Goal: Find specific page/section: Find specific page/section

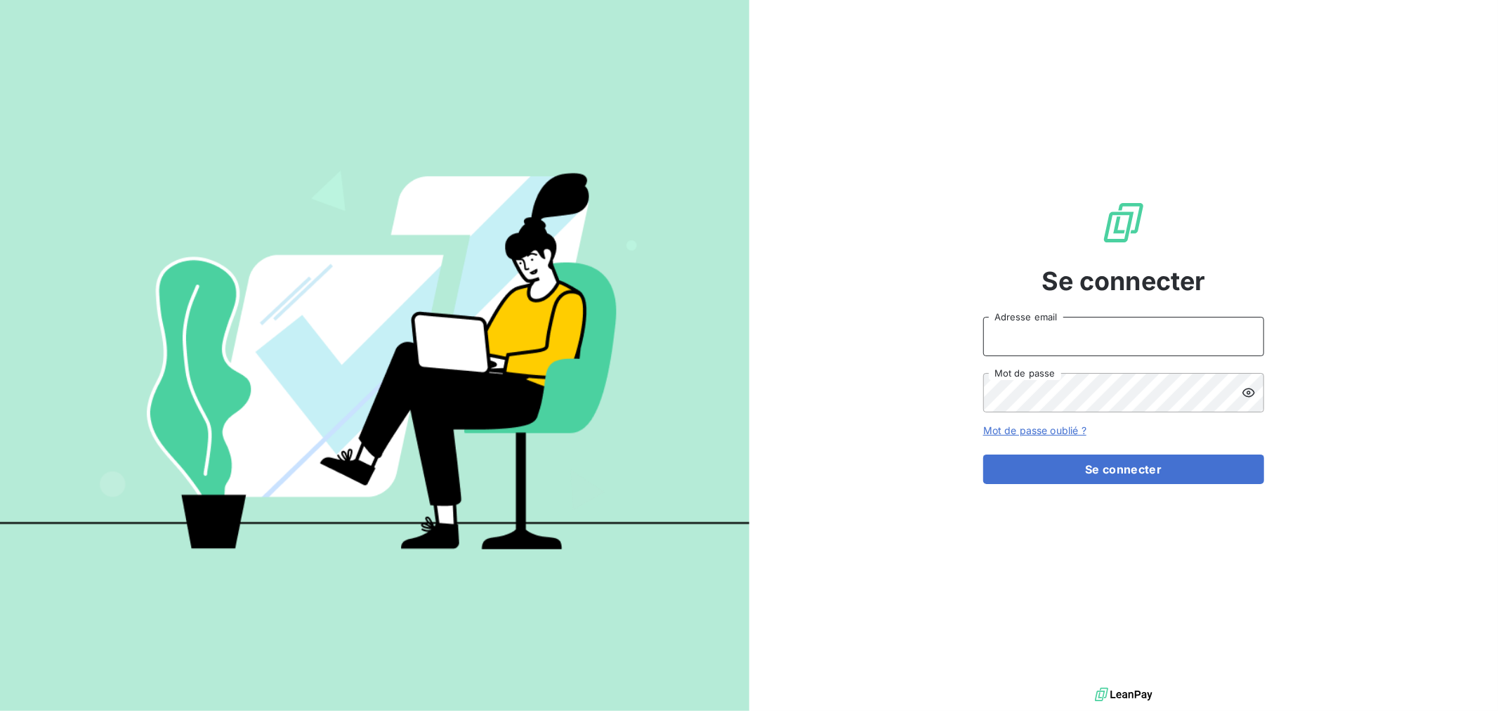
drag, startPoint x: 1116, startPoint y: 333, endPoint x: 1116, endPoint y: 344, distance: 11.2
click at [1116, 333] on input "Adresse email" at bounding box center [1123, 336] width 281 height 39
type input "[EMAIL_ADDRESS][DOMAIN_NAME]"
click at [983, 454] on button "Se connecter" at bounding box center [1123, 468] width 281 height 29
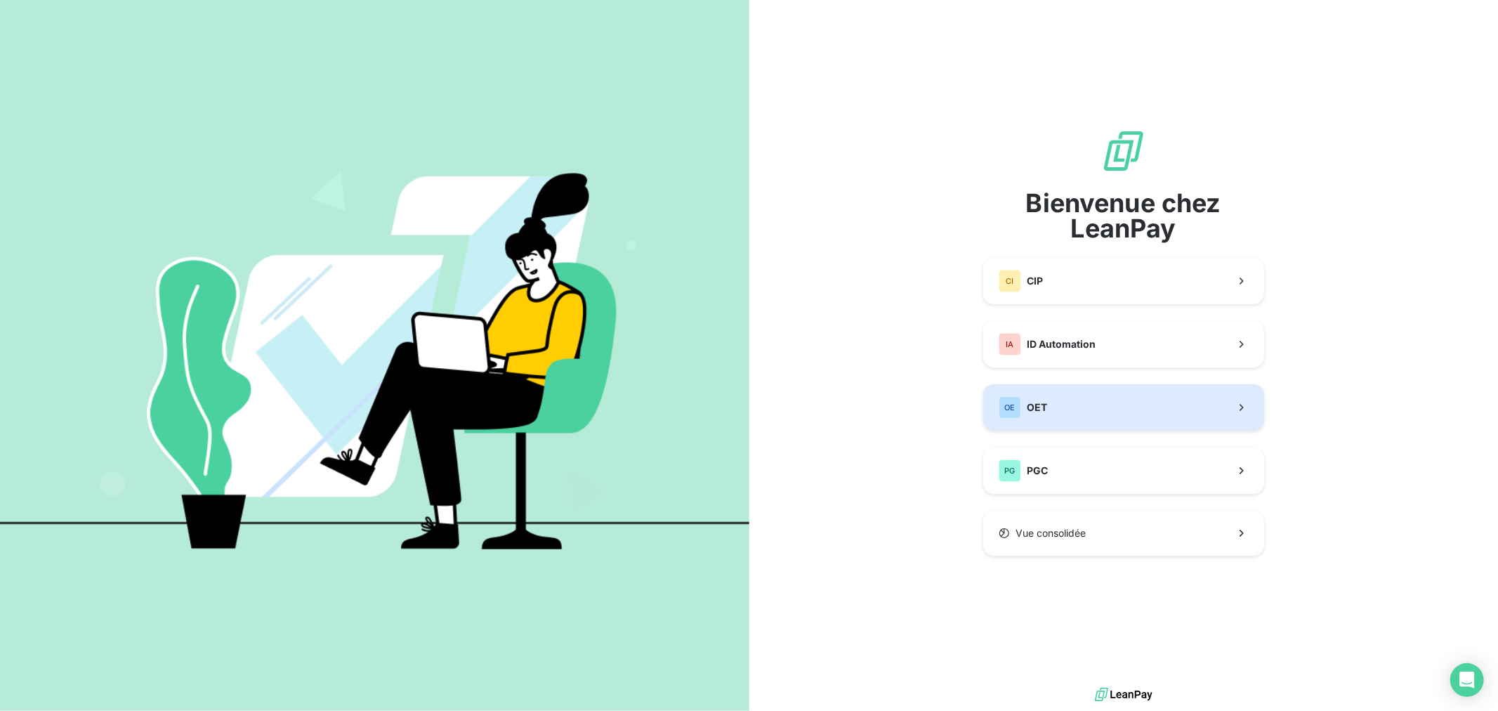
click at [1107, 417] on button "OE OET" at bounding box center [1123, 407] width 281 height 46
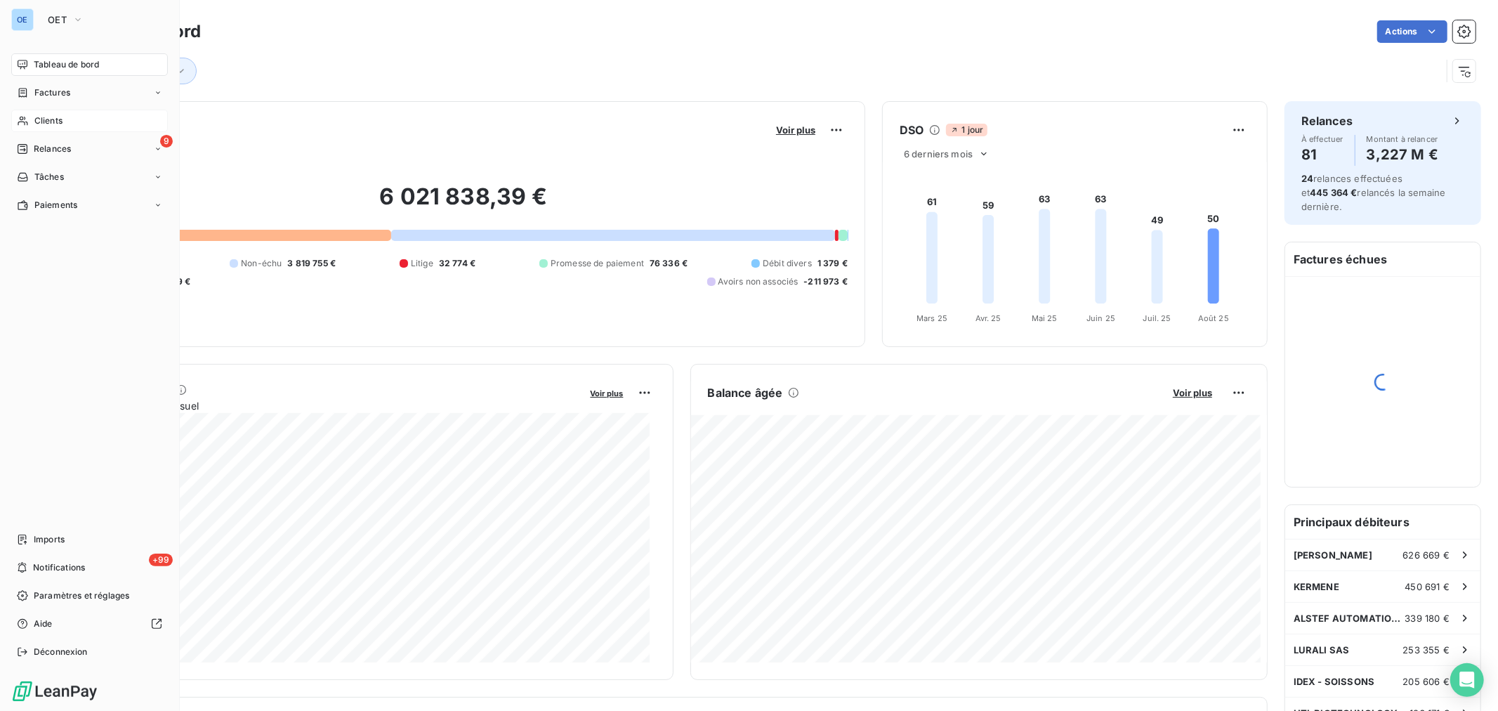
click at [20, 118] on icon at bounding box center [23, 120] width 12 height 11
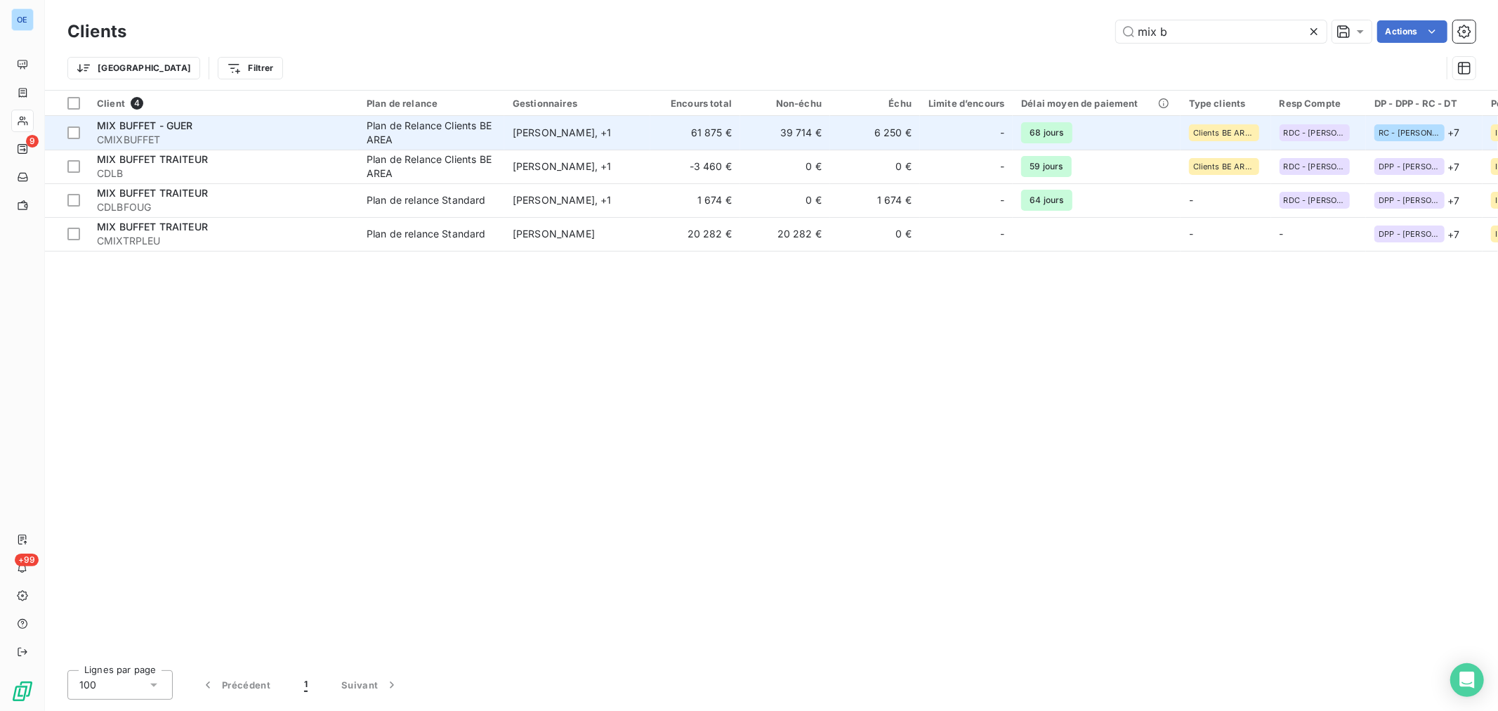
type input "mix b"
click at [866, 133] on td "6 250 €" at bounding box center [875, 133] width 90 height 34
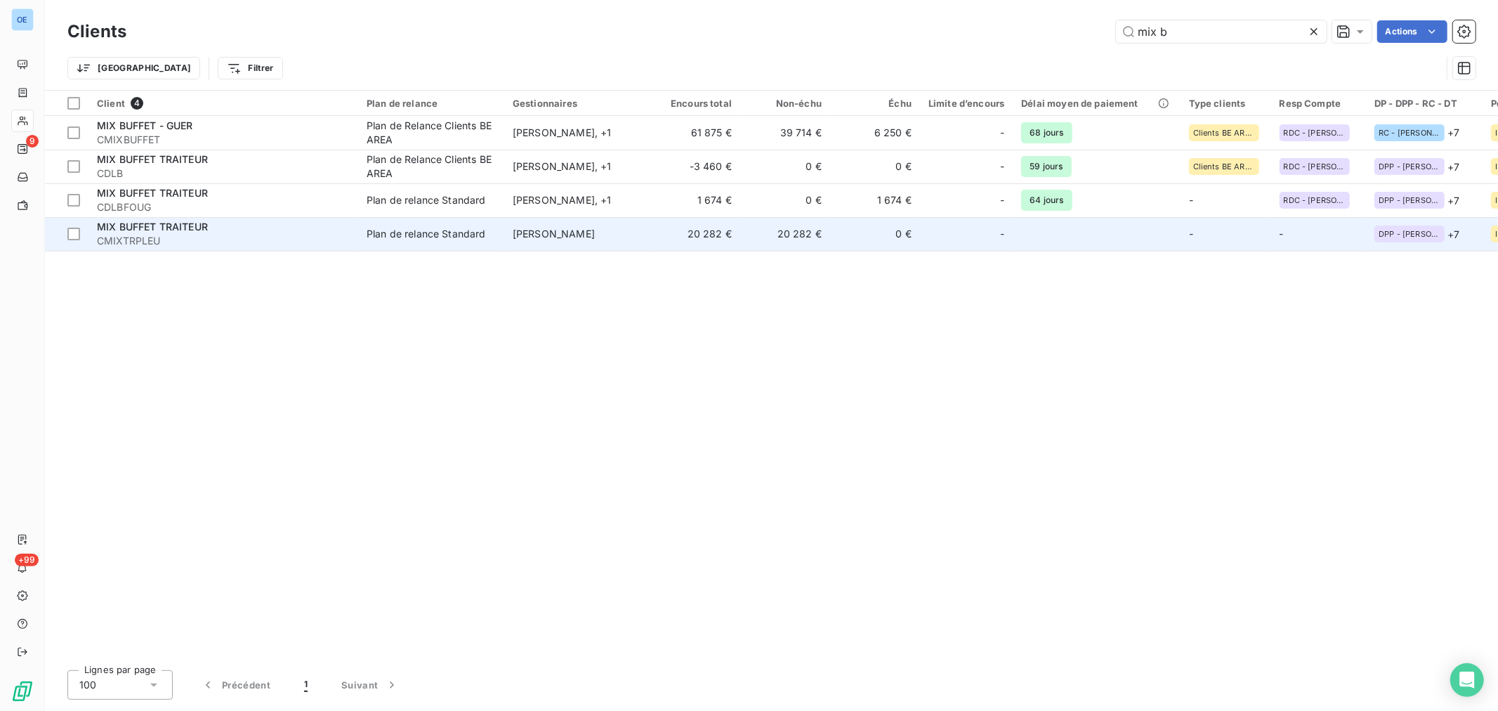
click at [691, 229] on td "20 282 €" at bounding box center [695, 234] width 90 height 34
click at [541, 239] on td "[PERSON_NAME]" at bounding box center [577, 234] width 146 height 34
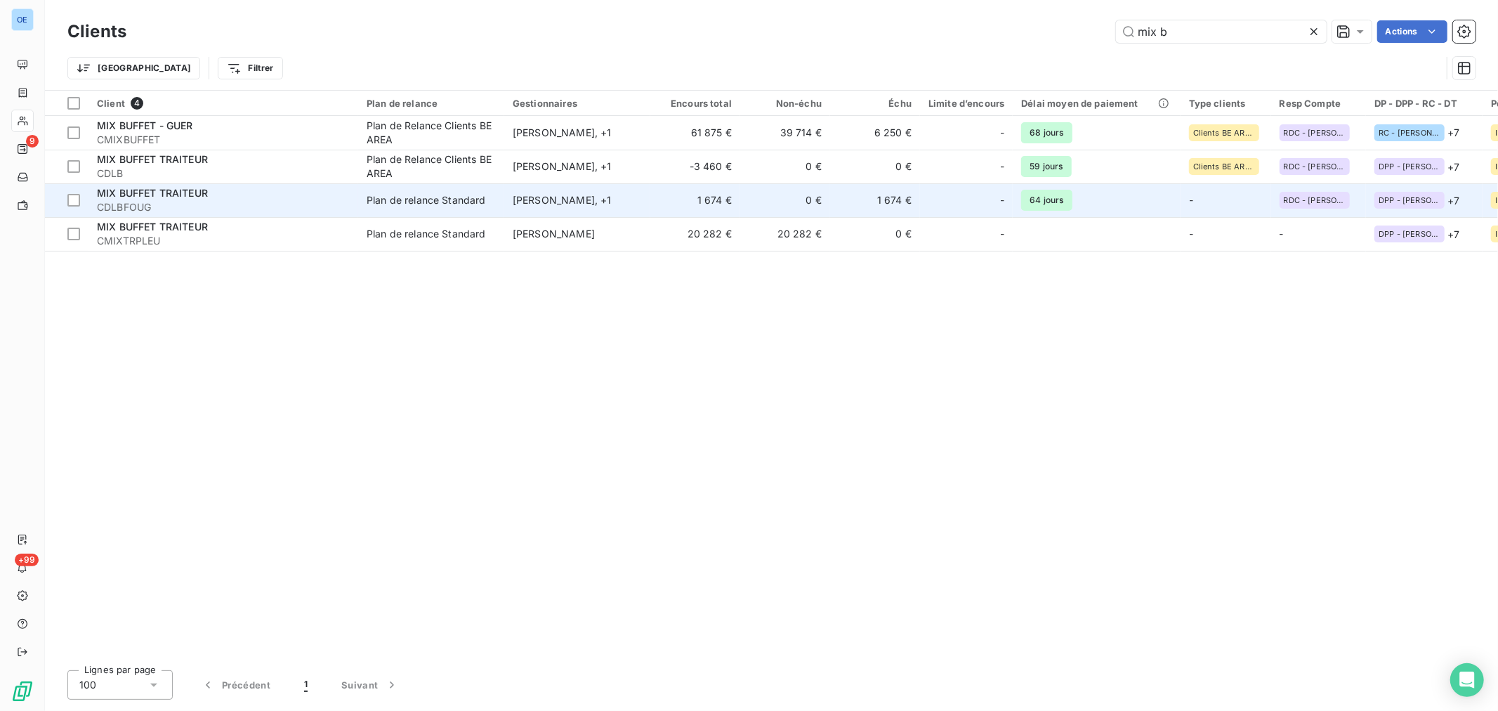
click at [590, 195] on div "NICOLAS LEFORT , + 1" at bounding box center [577, 200] width 129 height 14
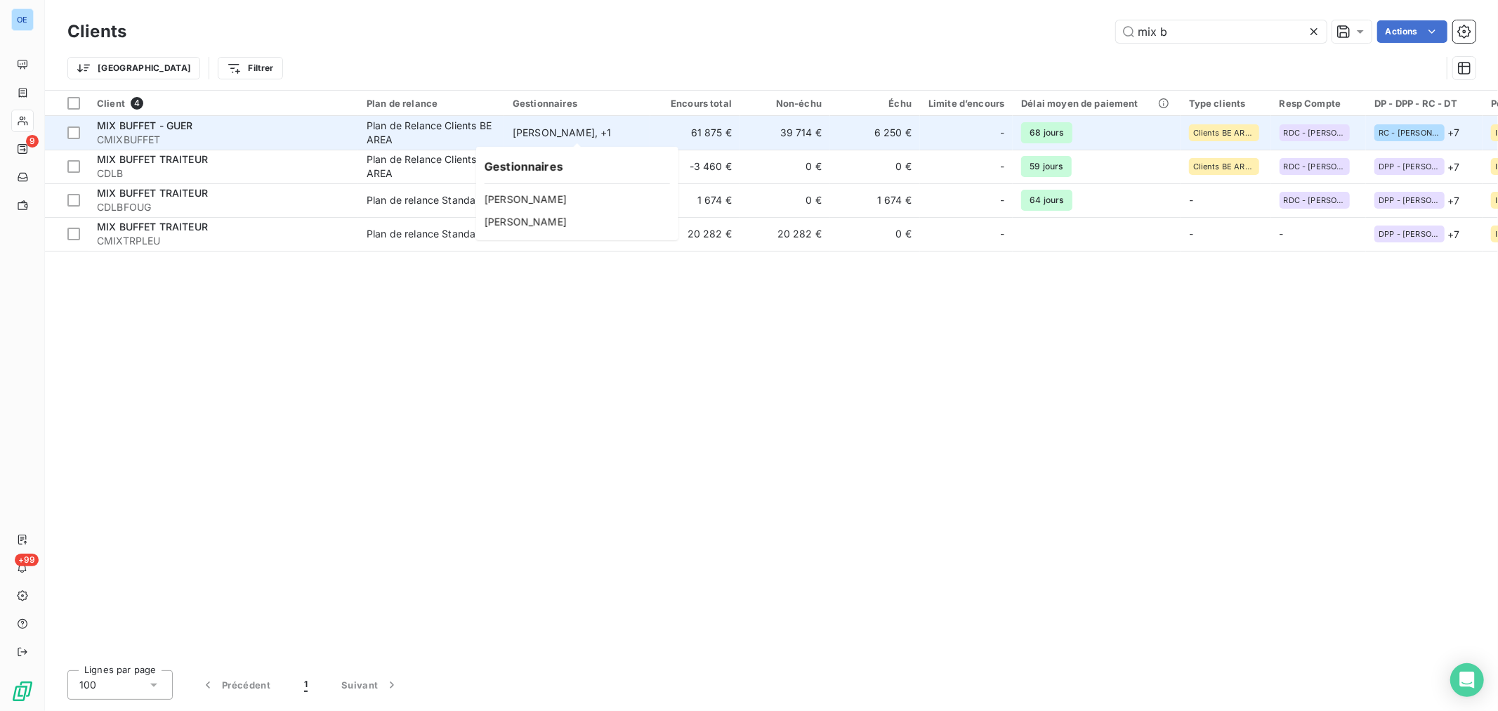
click at [524, 132] on div "NICOLAS LEFORT , + 1" at bounding box center [577, 133] width 129 height 14
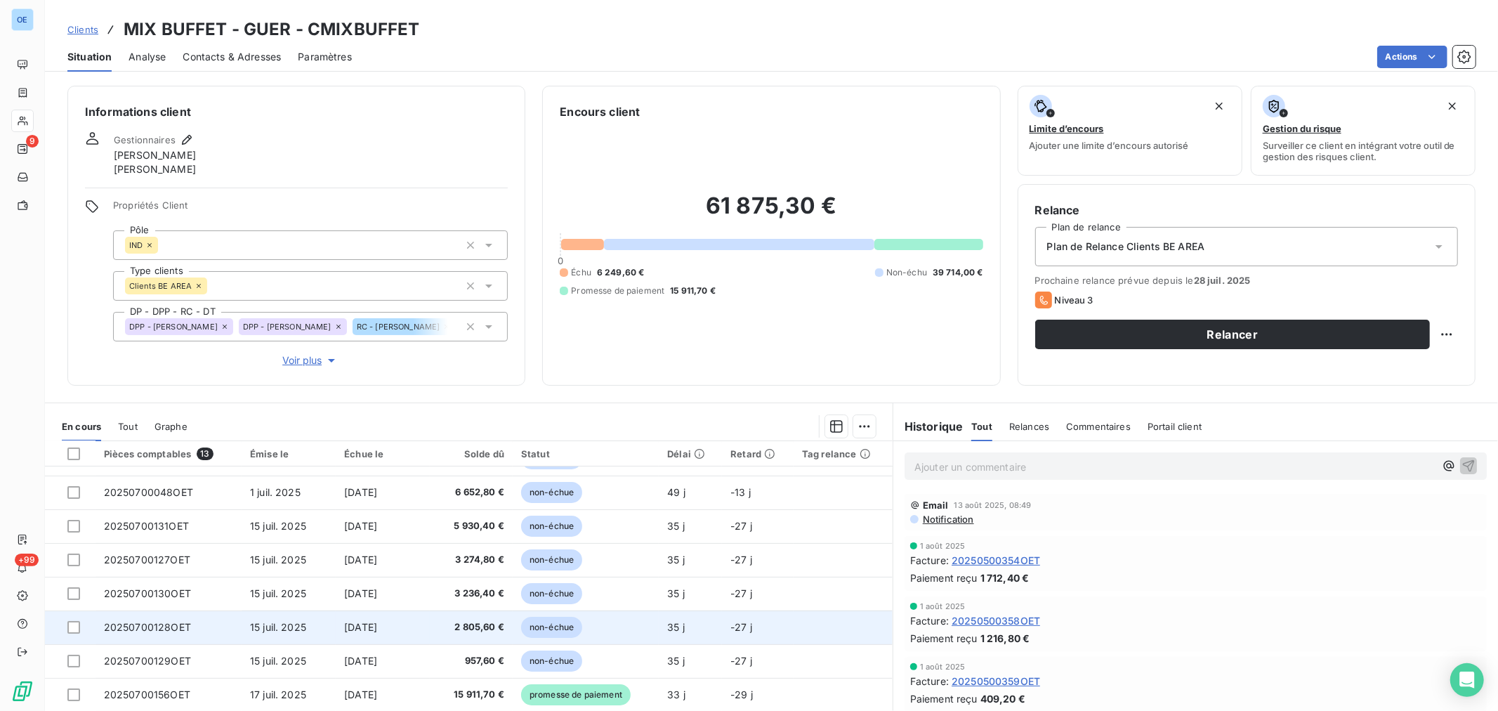
scroll to position [43, 0]
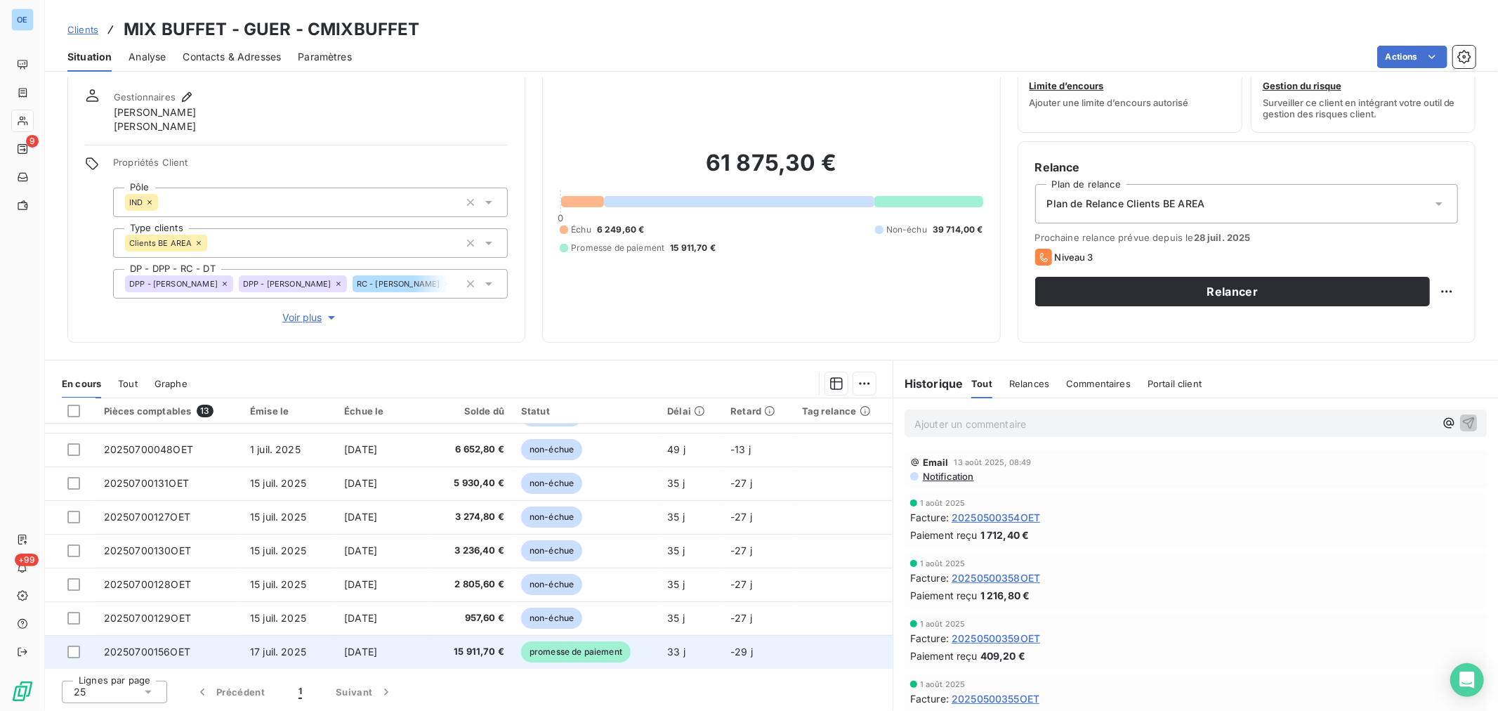
click at [667, 645] on span "33 j" at bounding box center [676, 651] width 18 height 12
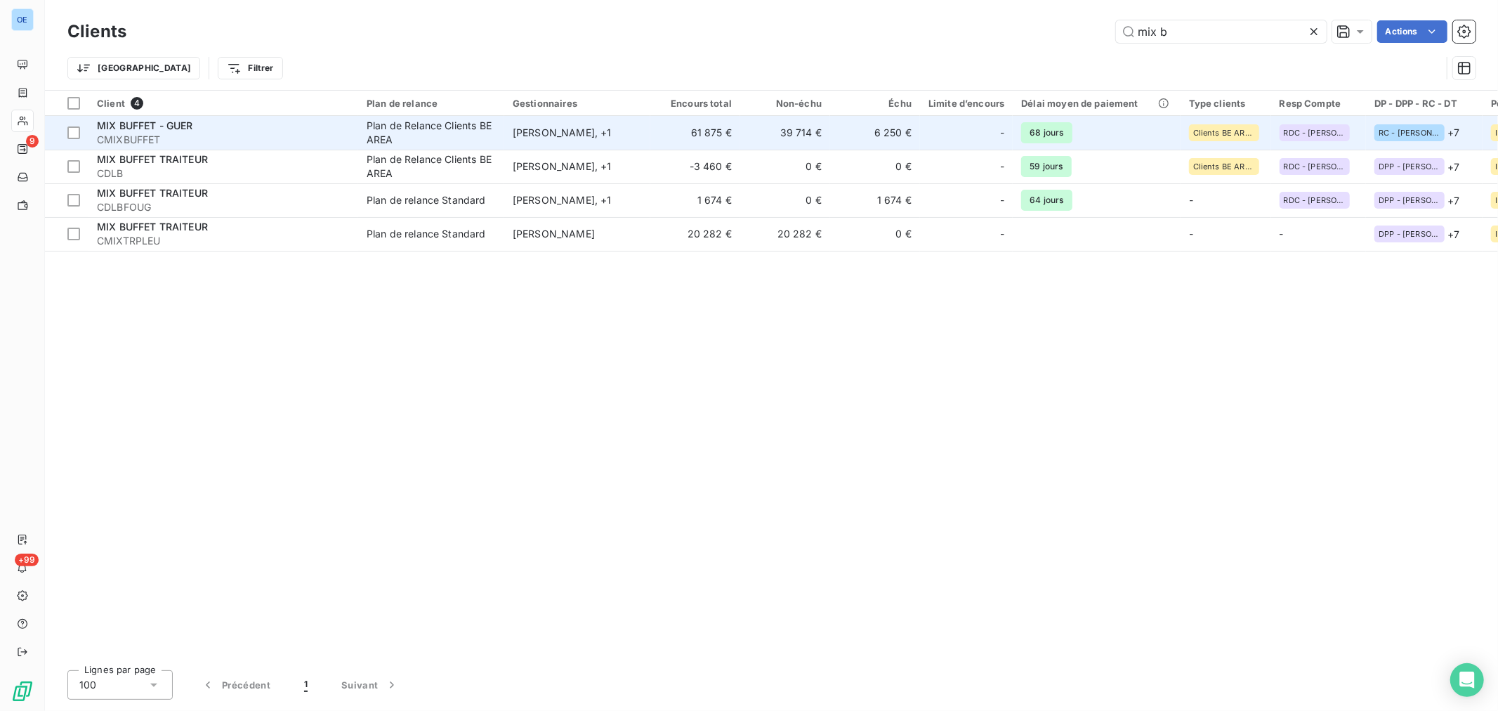
click at [660, 136] on td "61 875 €" at bounding box center [695, 133] width 90 height 34
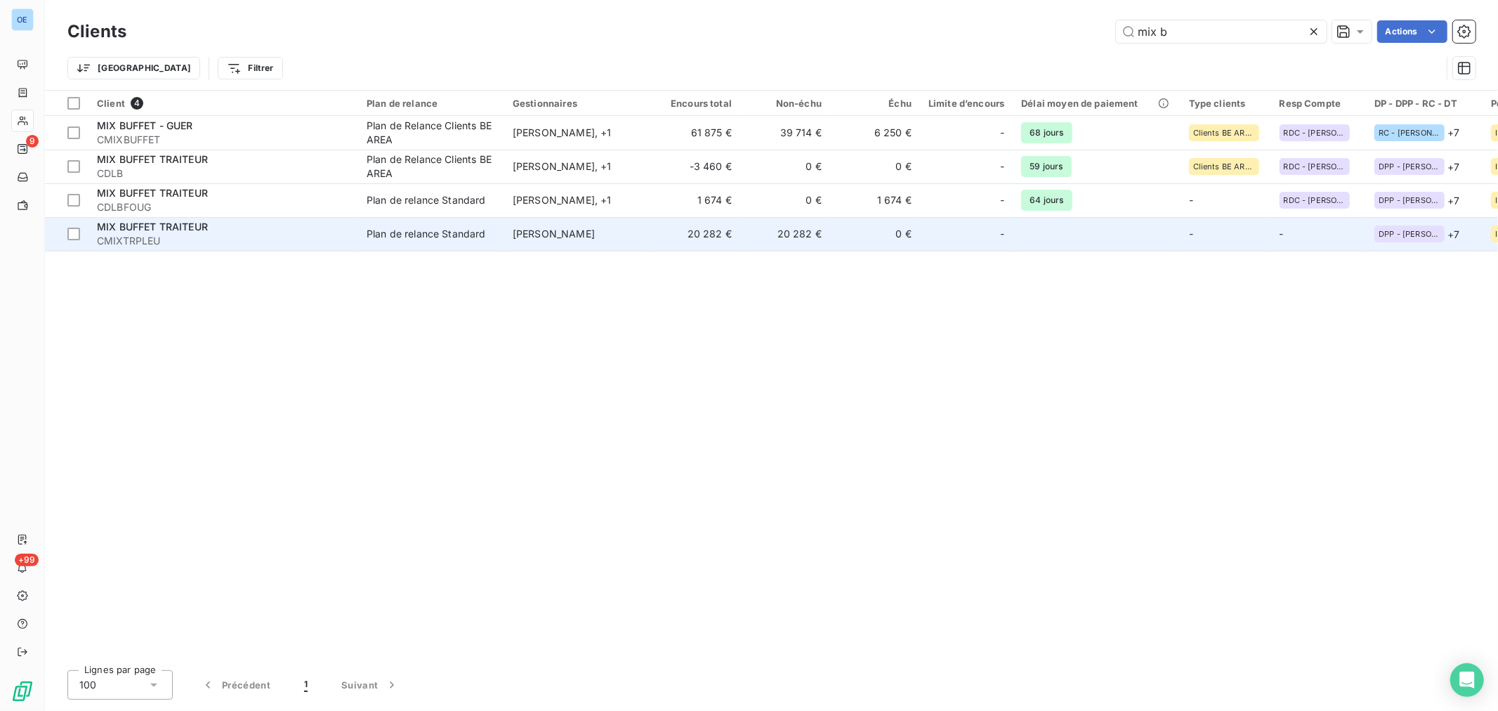
click at [601, 243] on td "NICOLAS LEFORT" at bounding box center [577, 234] width 146 height 34
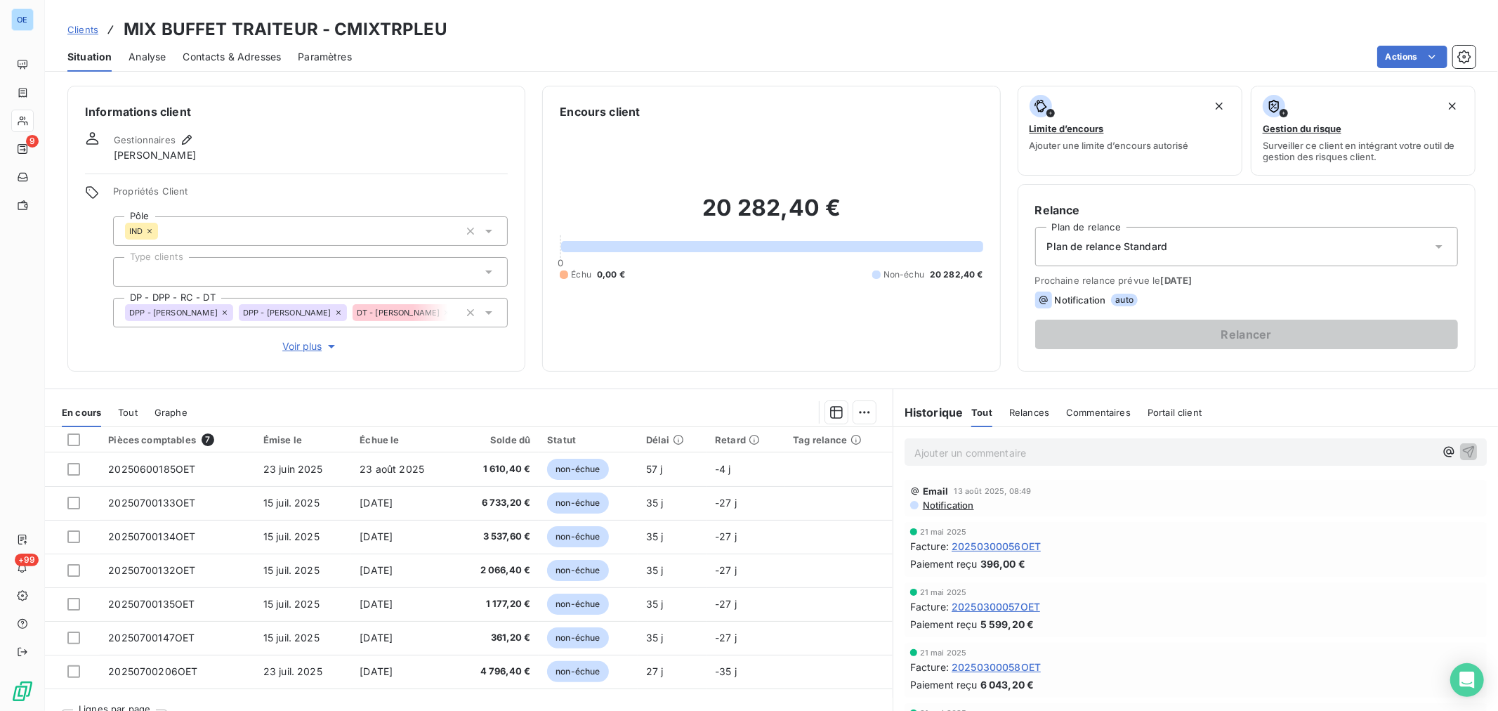
scroll to position [312, 0]
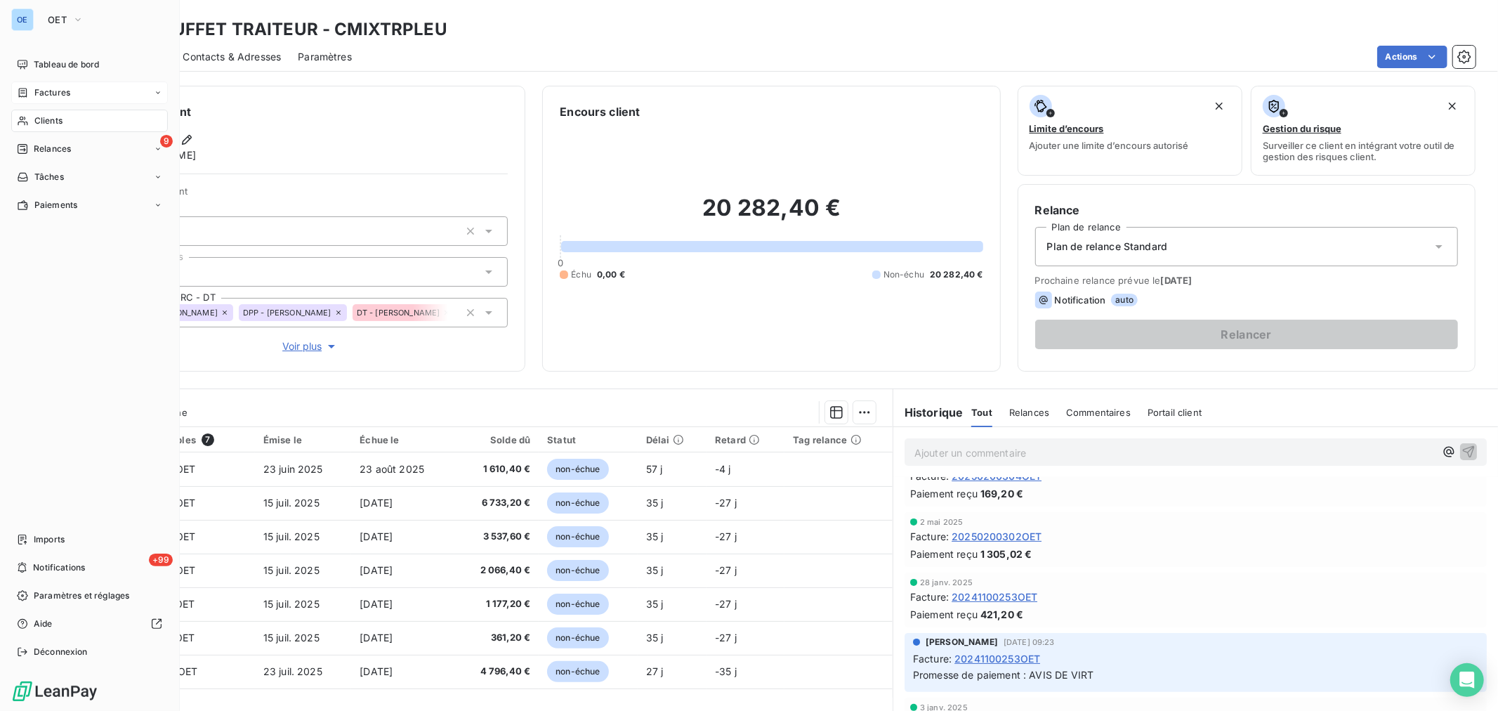
click at [44, 97] on span "Factures" at bounding box center [52, 92] width 36 height 13
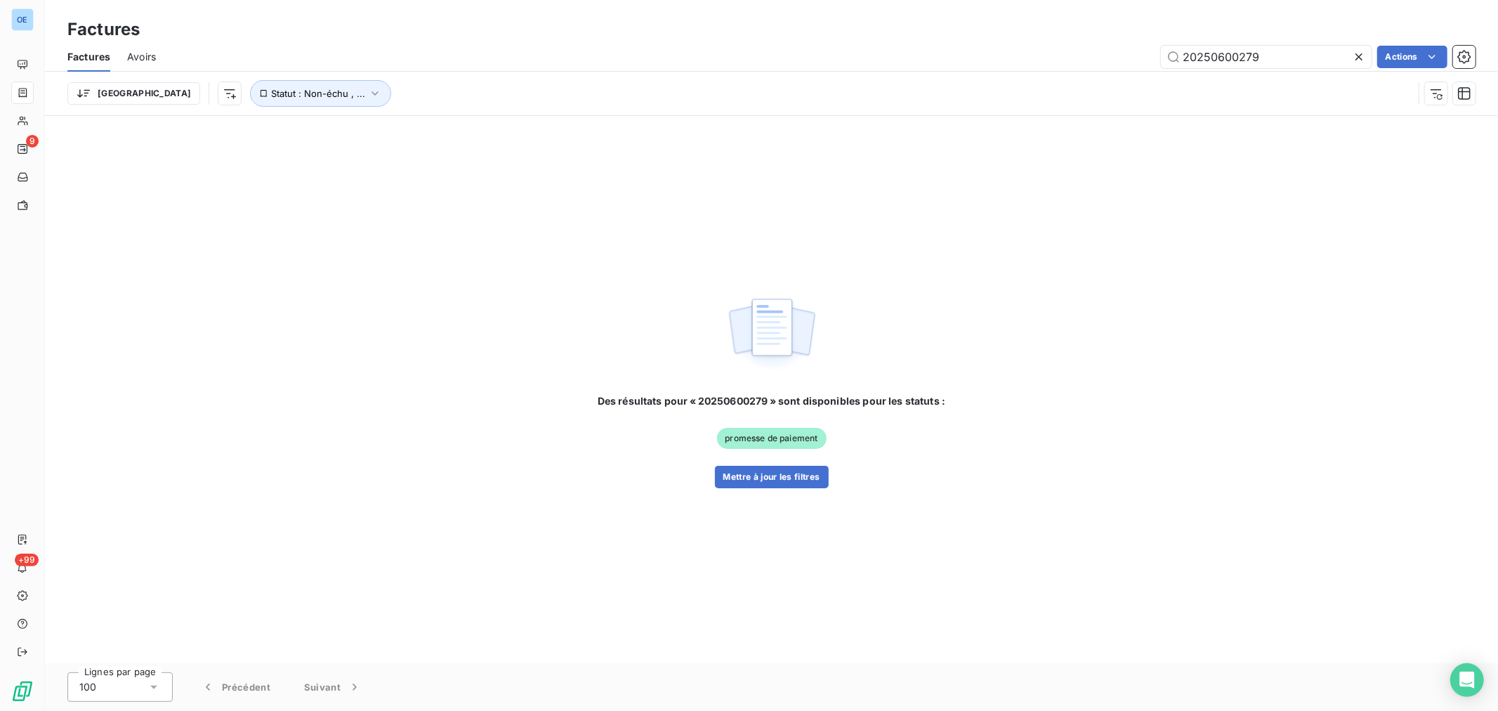
drag, startPoint x: 1286, startPoint y: 60, endPoint x: 1219, endPoint y: 74, distance: 68.9
click at [1219, 74] on div "Factures Avoirs 20250600279 Actions Trier Statut : Non-échu , ..." at bounding box center [771, 78] width 1453 height 73
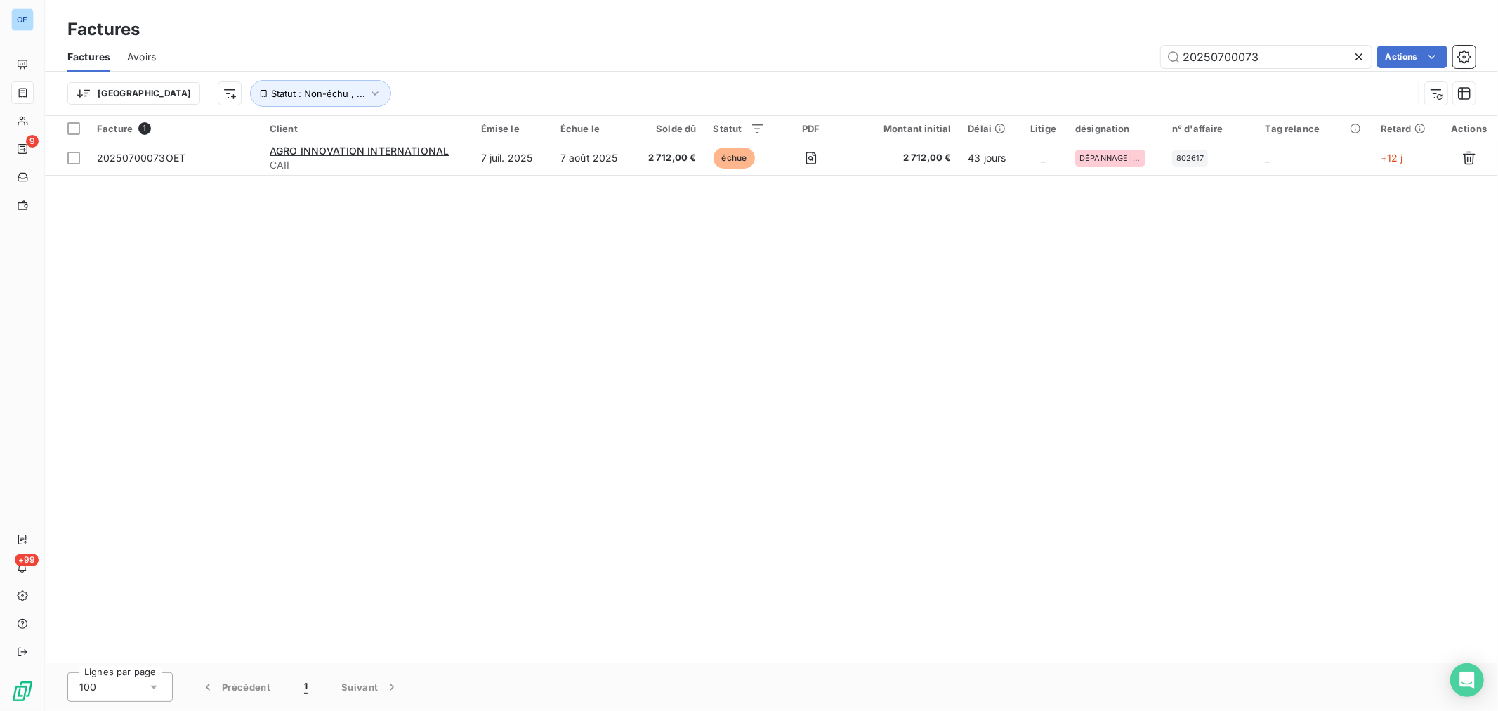
type input "20250700073"
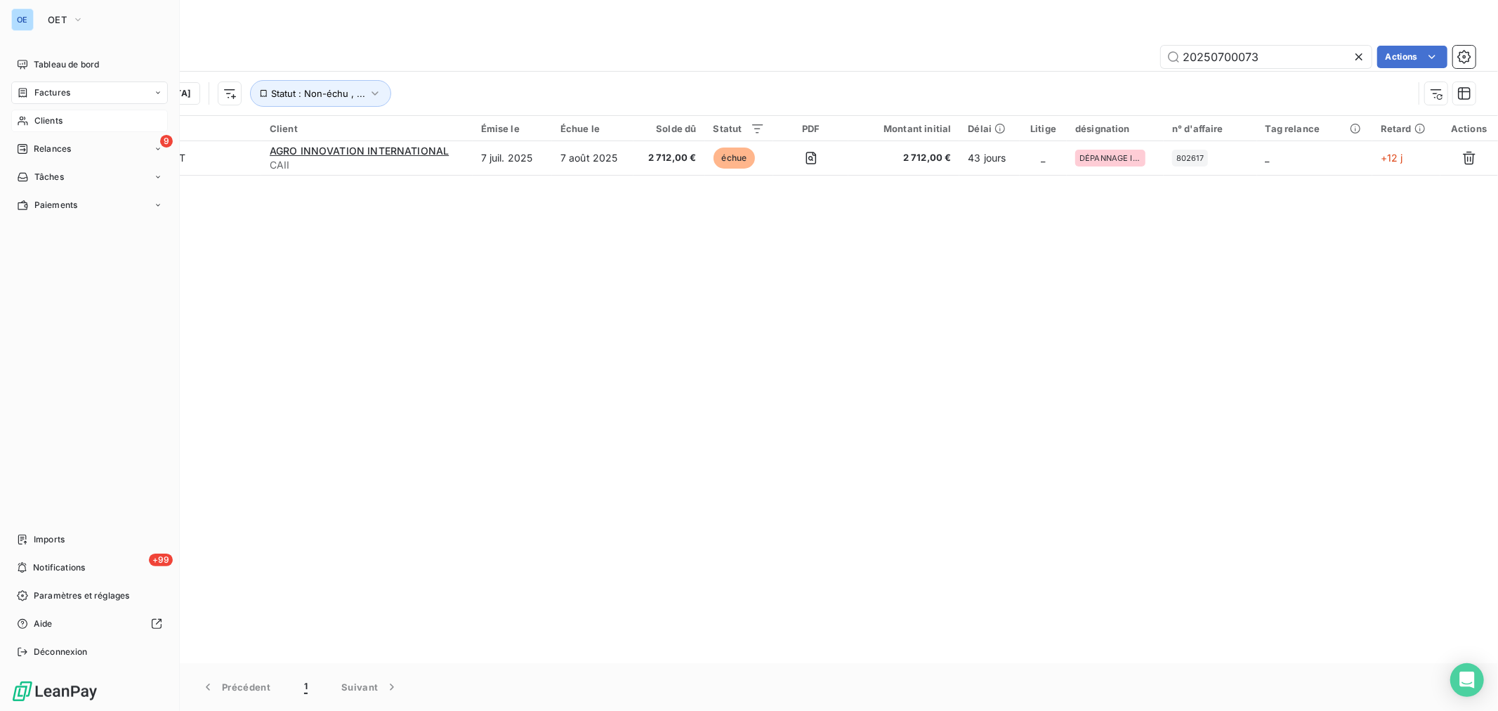
click at [16, 117] on div "Clients" at bounding box center [89, 121] width 157 height 22
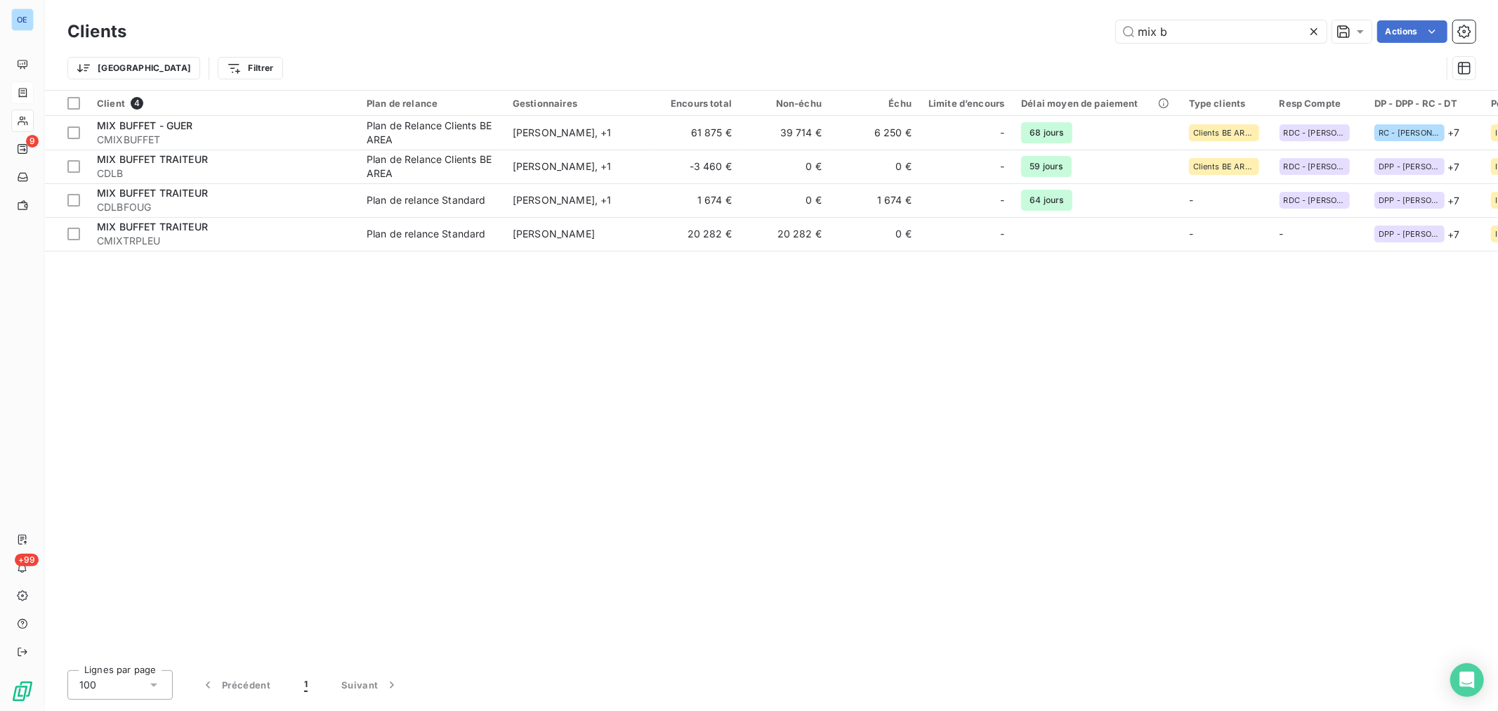
drag, startPoint x: 1187, startPoint y: 38, endPoint x: 1086, endPoint y: 15, distance: 103.0
click at [1093, 15] on div "Clients mix b Actions Trier Filtrer" at bounding box center [771, 45] width 1453 height 90
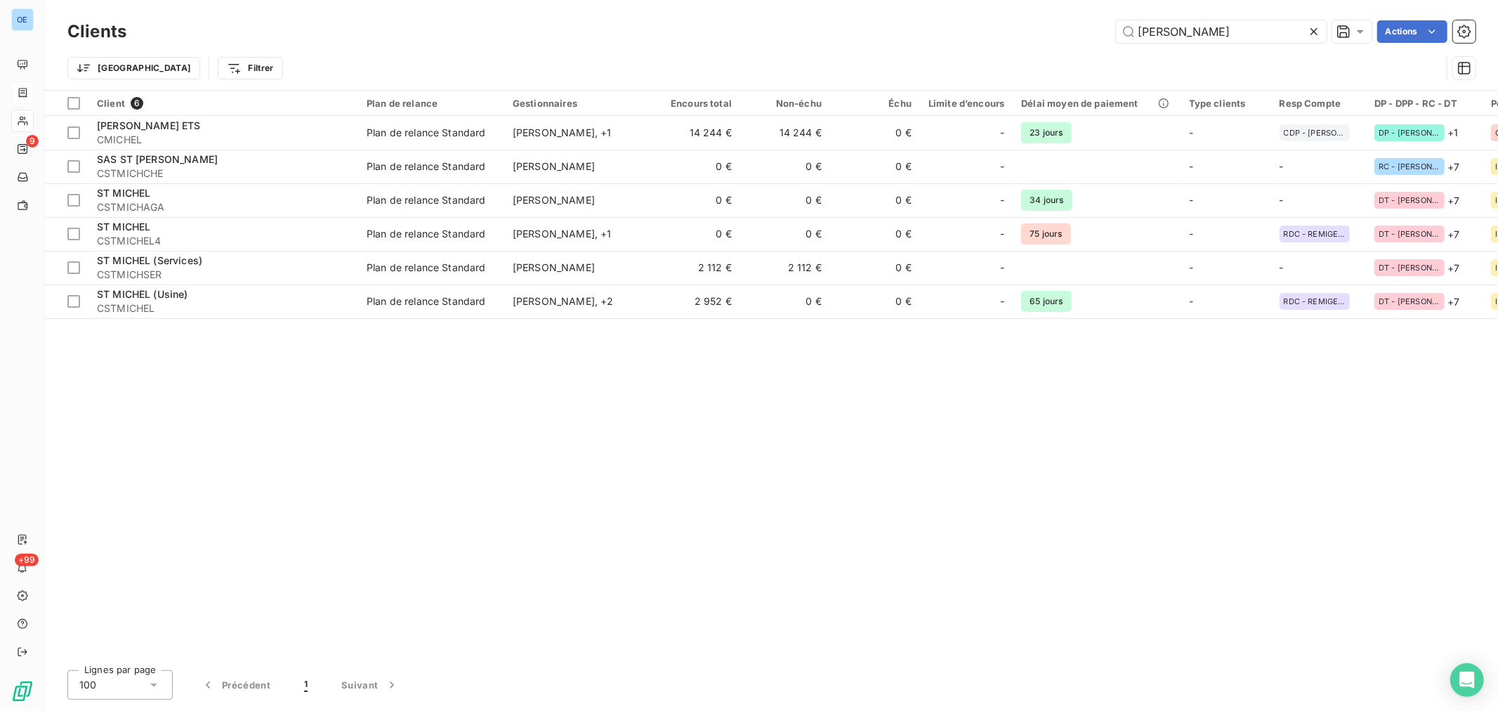
type input "MICHEL"
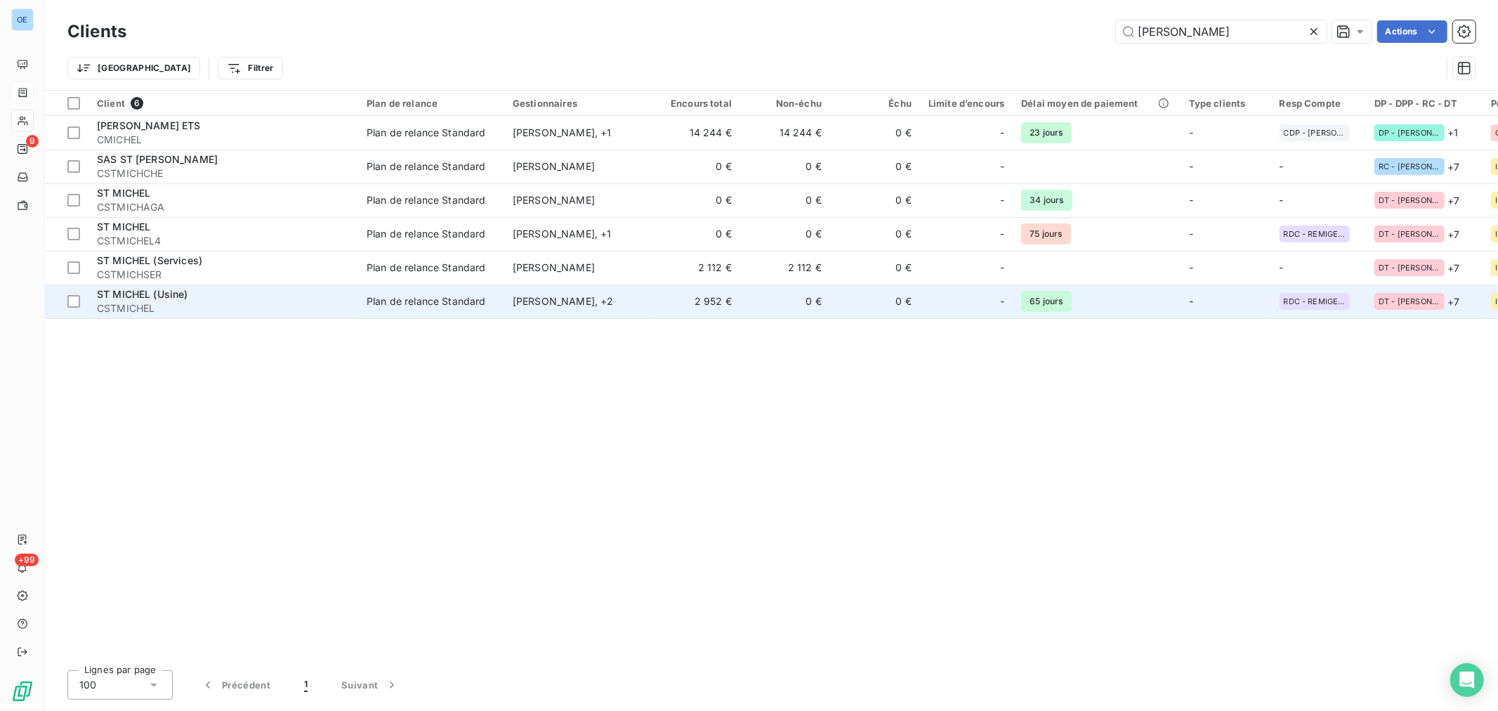
click at [711, 305] on td "2 952 €" at bounding box center [695, 301] width 90 height 34
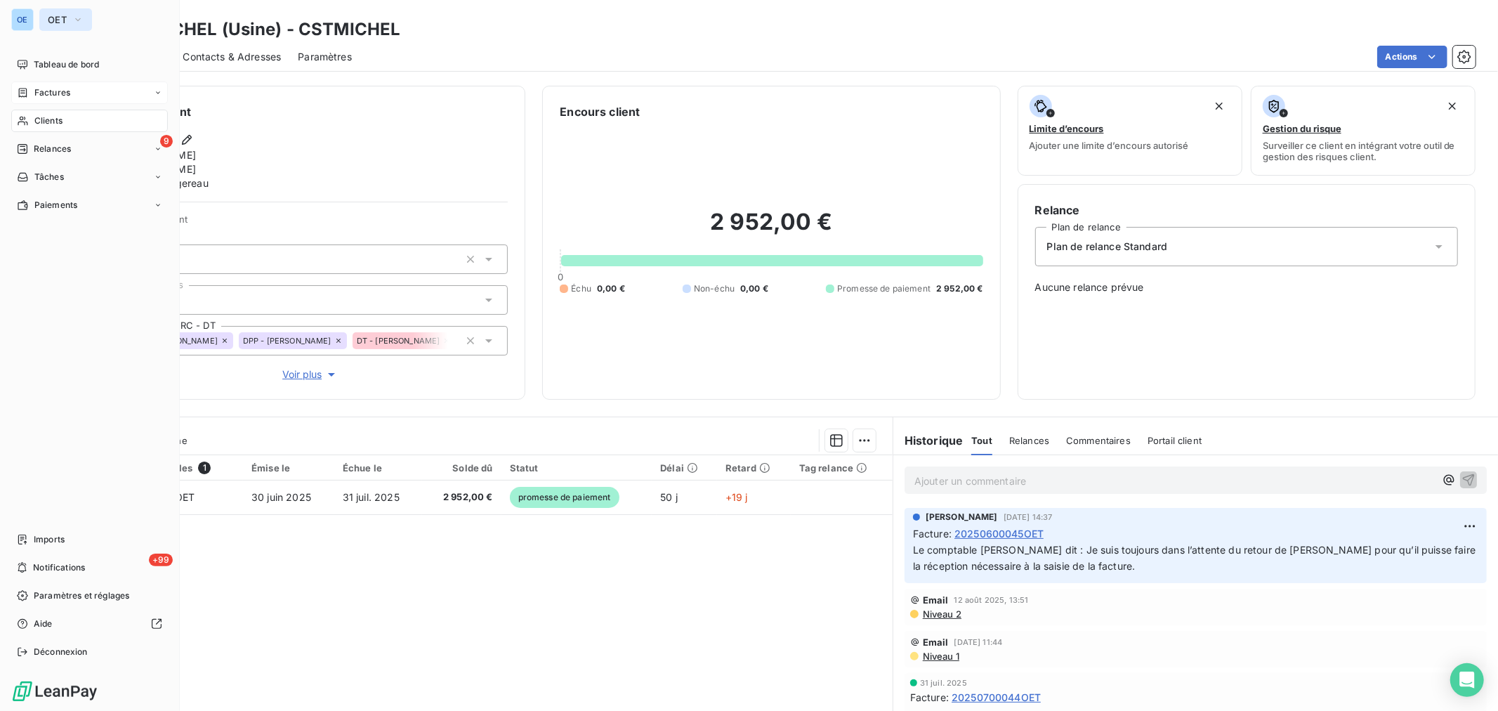
click at [53, 26] on button "OET" at bounding box center [65, 19] width 53 height 22
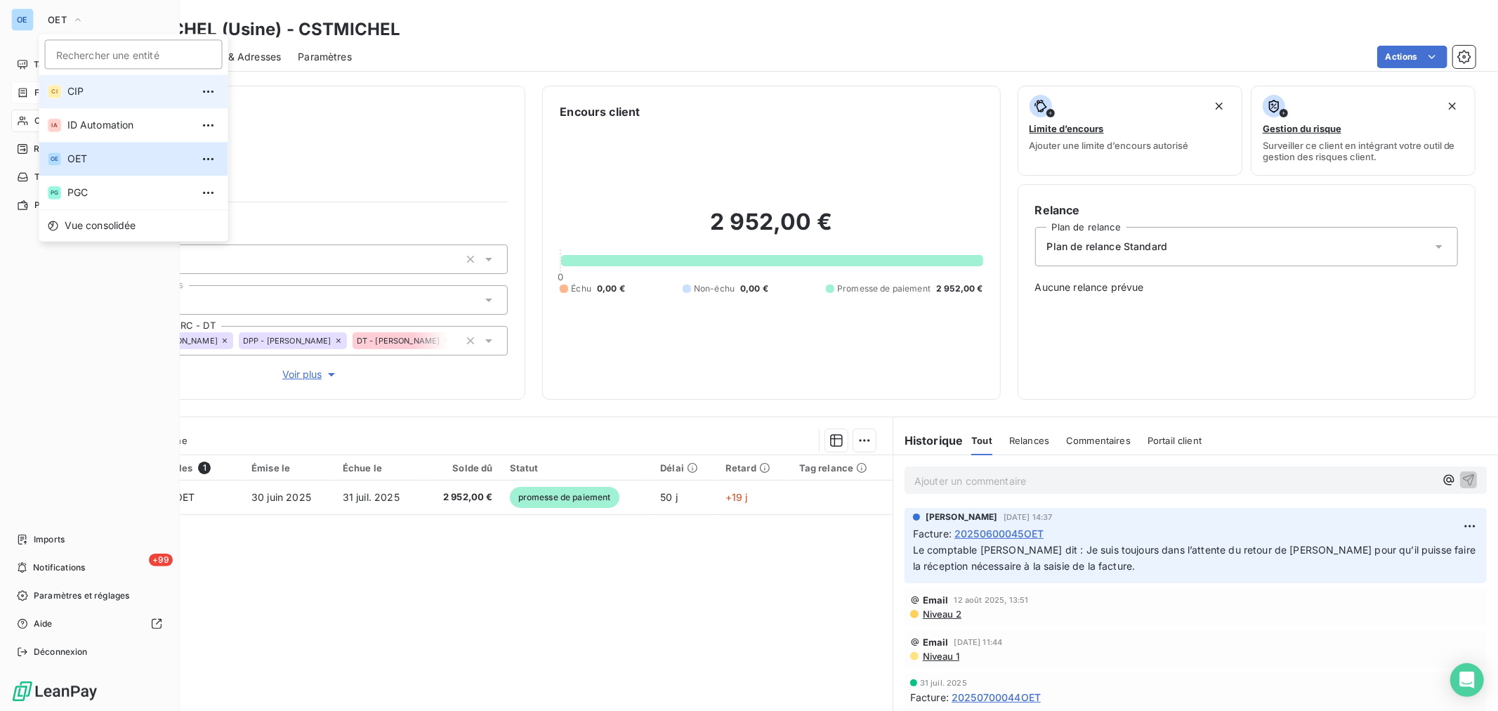
click at [104, 98] on span "CIP" at bounding box center [129, 91] width 124 height 14
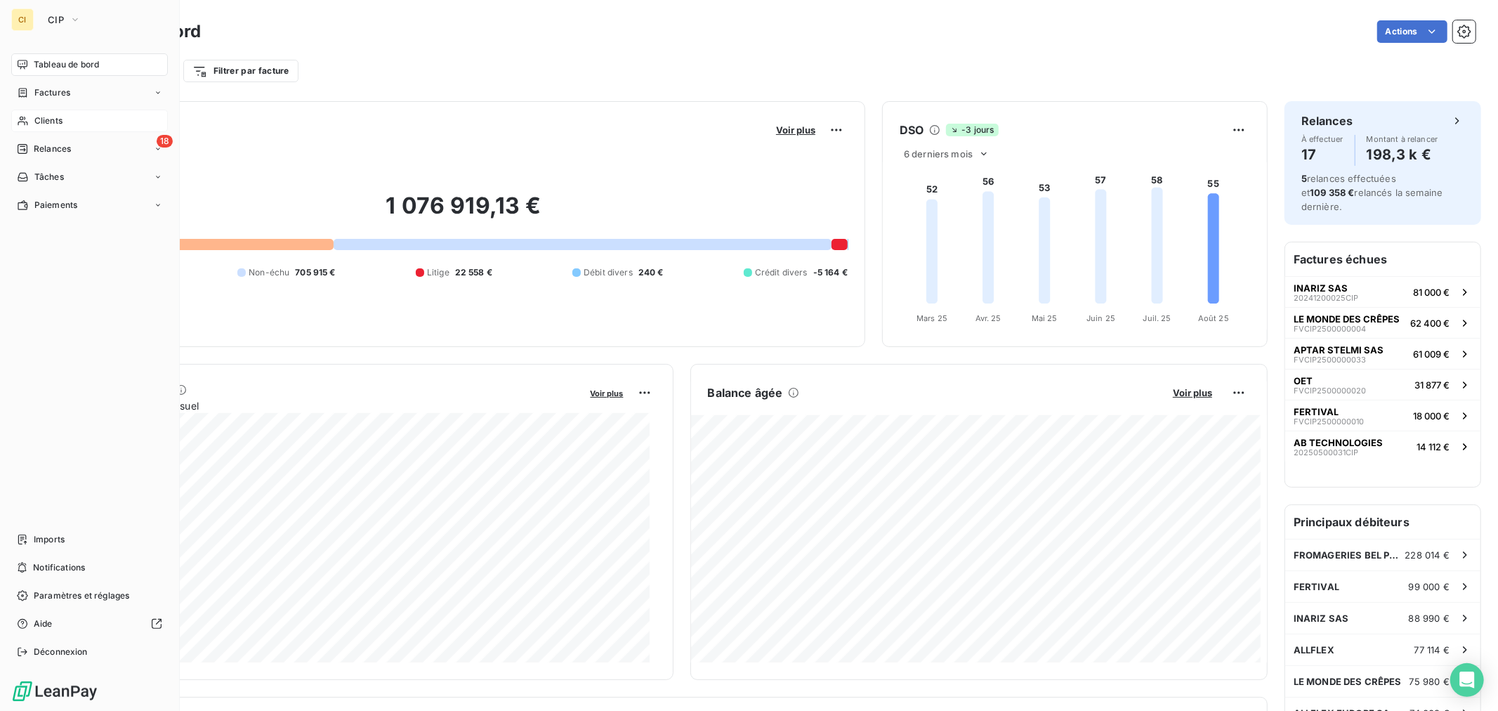
click at [56, 125] on span "Clients" at bounding box center [48, 120] width 28 height 13
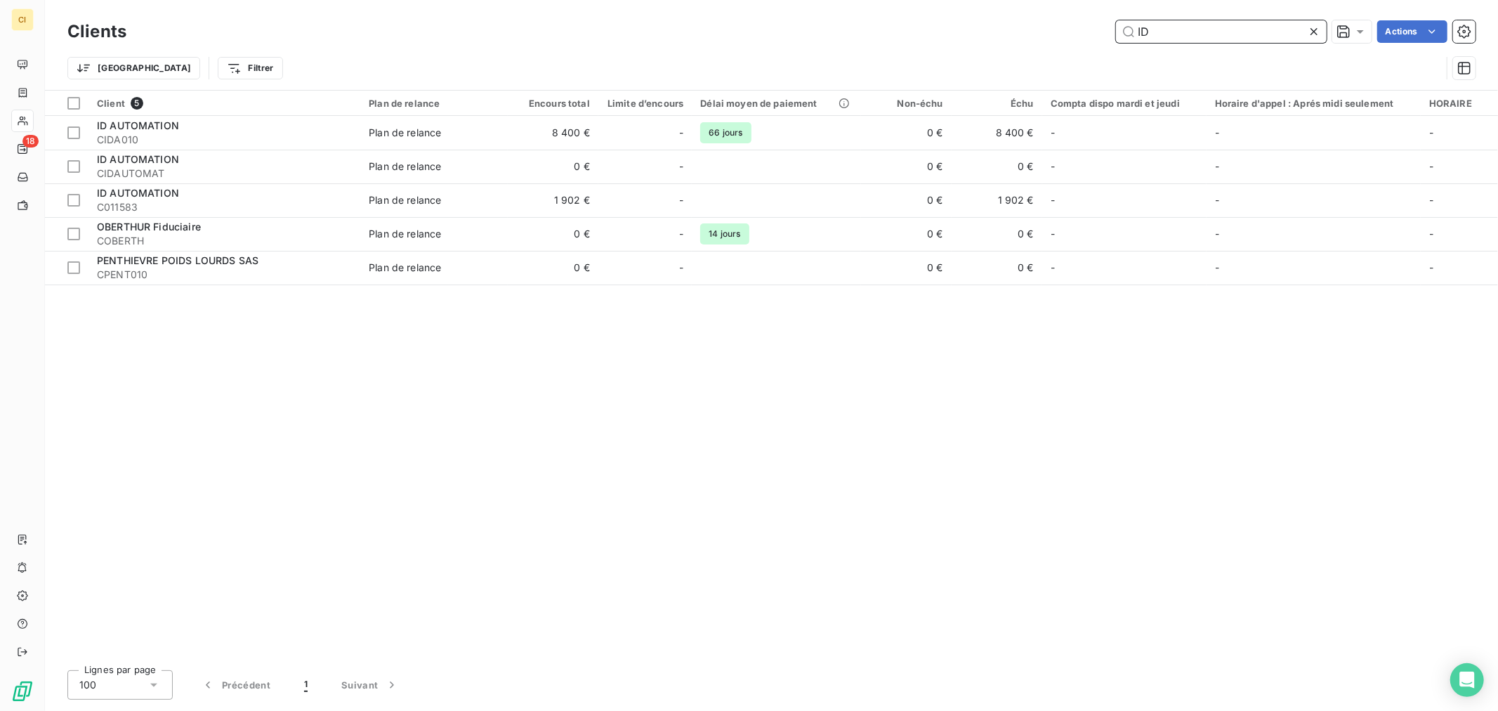
drag, startPoint x: 1170, startPoint y: 36, endPoint x: 1031, endPoint y: 8, distance: 142.5
click at [1078, 25] on div "ID Actions" at bounding box center [809, 31] width 1332 height 22
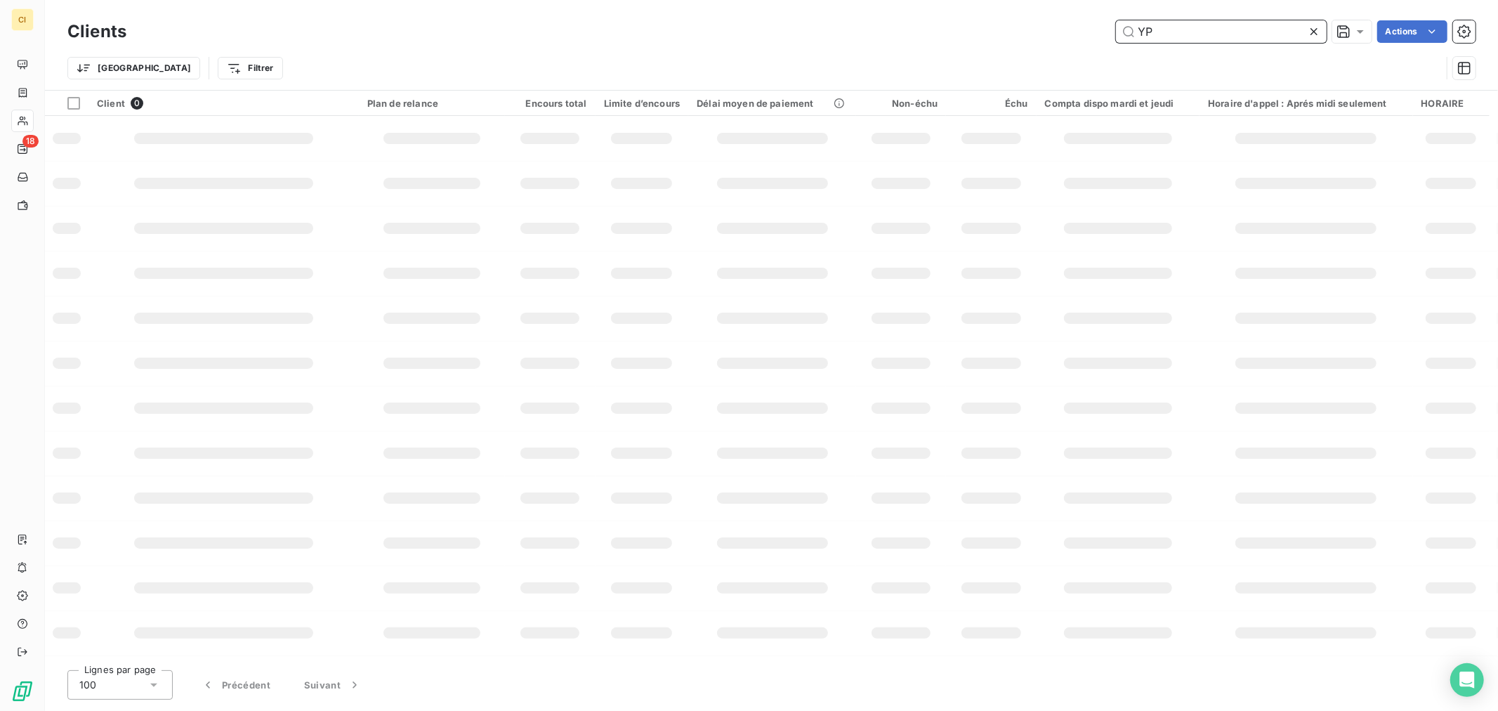
type input "Y"
type input "O"
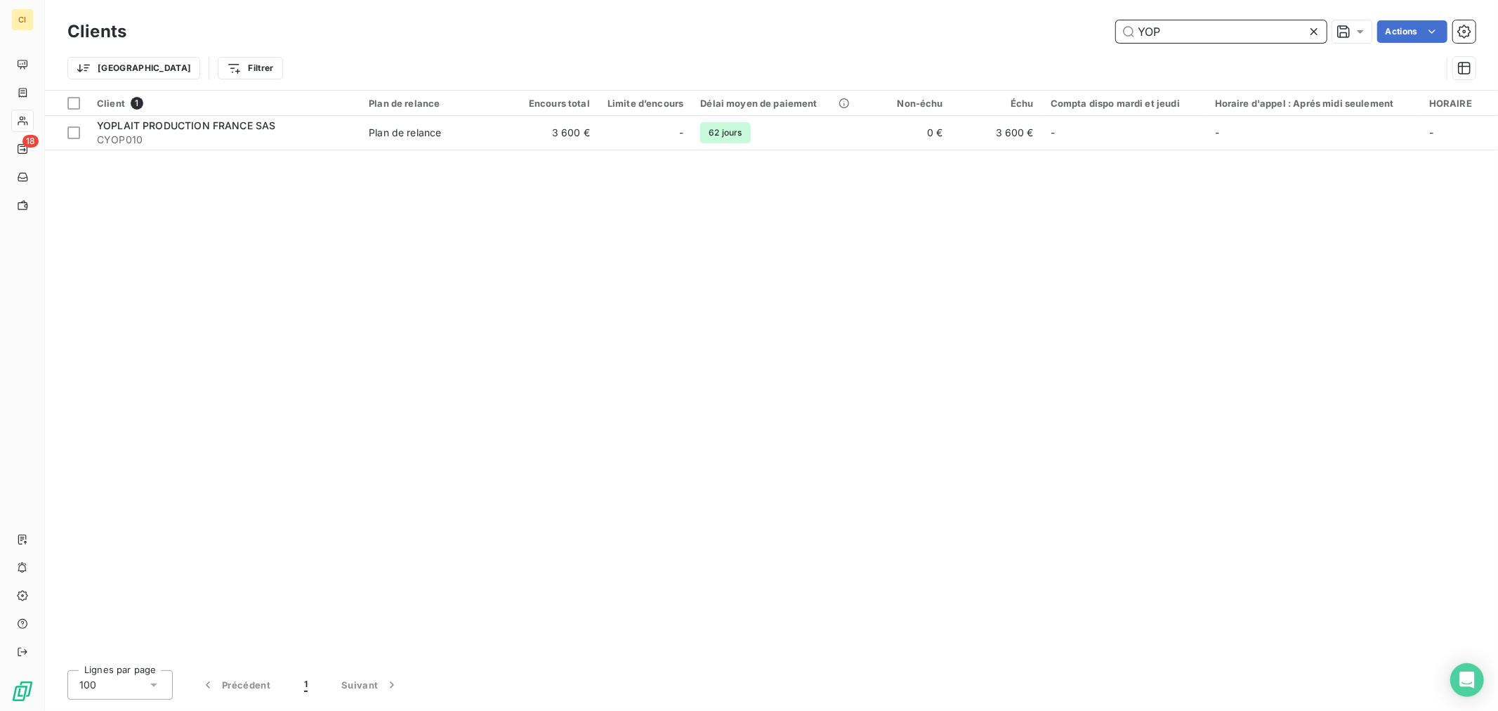
type input "YOP"
